Goal: Task Accomplishment & Management: Use online tool/utility

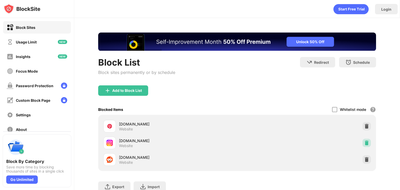
click at [364, 144] on img at bounding box center [366, 142] width 5 height 5
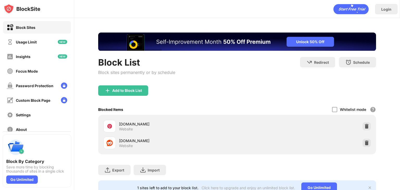
click at [139, 84] on div "Block List Block sites permanently or by schedule" at bounding box center [136, 71] width 77 height 28
click at [138, 93] on div "Add to Block List" at bounding box center [123, 90] width 50 height 10
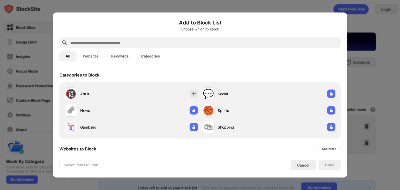
click at [170, 39] on div at bounding box center [199, 43] width 281 height 10
click at [170, 40] on input "text" at bounding box center [204, 43] width 269 height 6
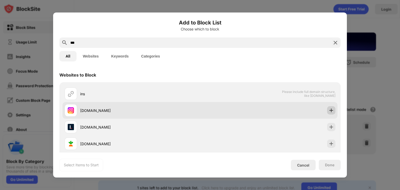
type input "***"
click at [329, 111] on img at bounding box center [331, 110] width 5 height 5
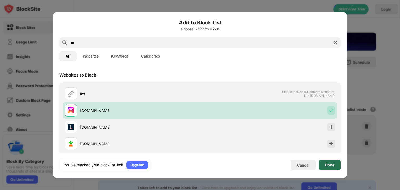
click at [331, 161] on div "Done" at bounding box center [330, 165] width 22 height 10
